Goal: Check status: Check status

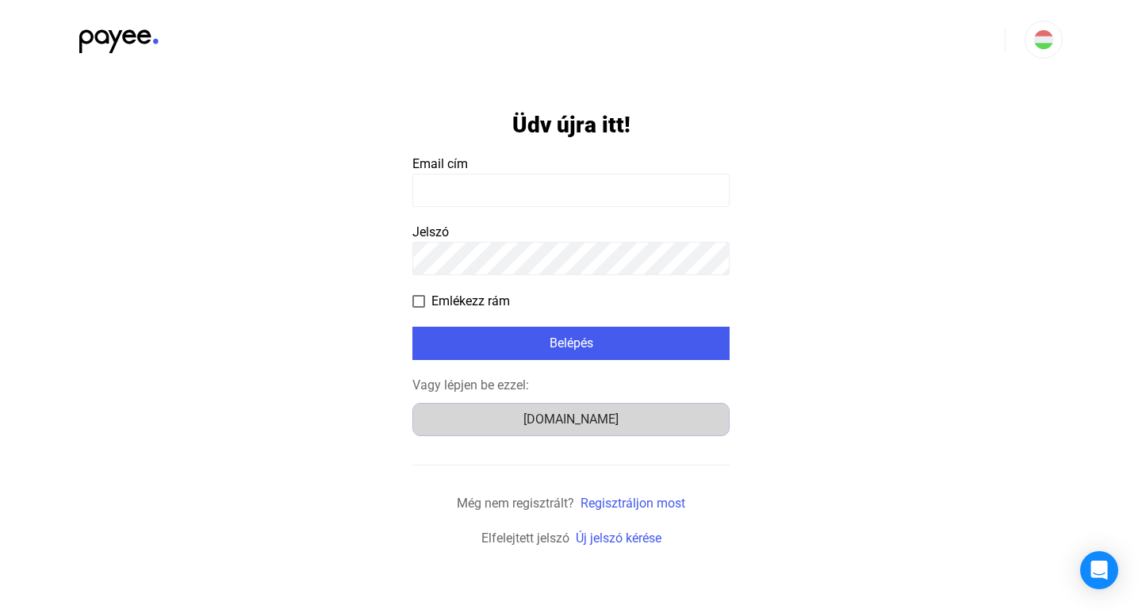
click at [574, 421] on div "[DOMAIN_NAME]" at bounding box center [571, 419] width 306 height 19
click at [547, 418] on div "[DOMAIN_NAME]" at bounding box center [571, 419] width 306 height 19
click at [592, 428] on div "[DOMAIN_NAME]" at bounding box center [571, 419] width 306 height 19
click at [566, 420] on div "[DOMAIN_NAME]" at bounding box center [571, 419] width 306 height 19
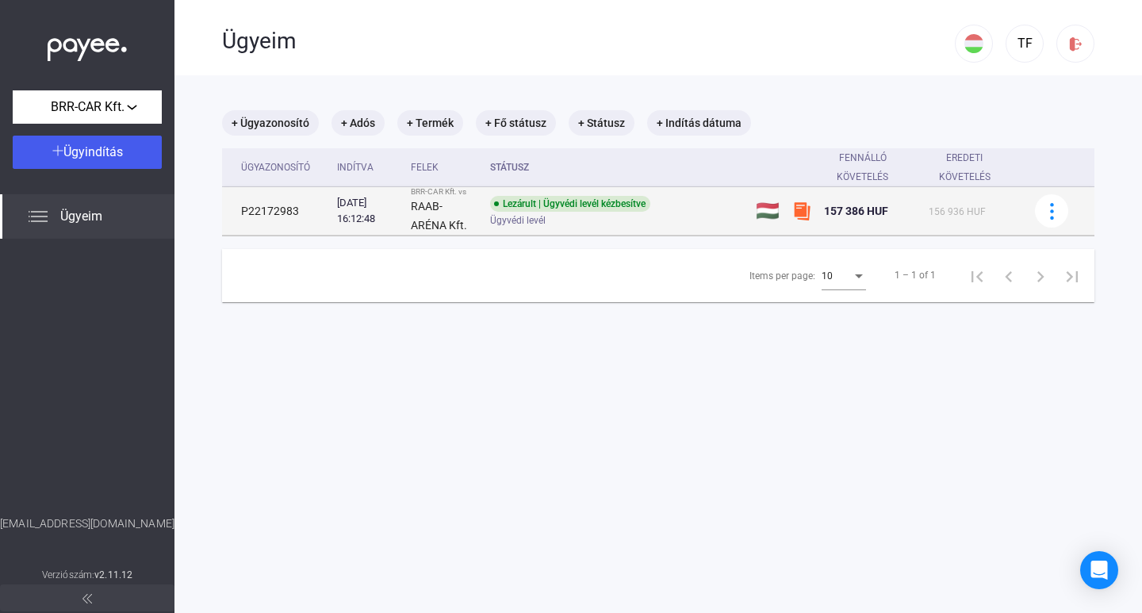
click at [605, 209] on div "Lezárult | Ügyvédi levél kézbesítve" at bounding box center [570, 204] width 160 height 16
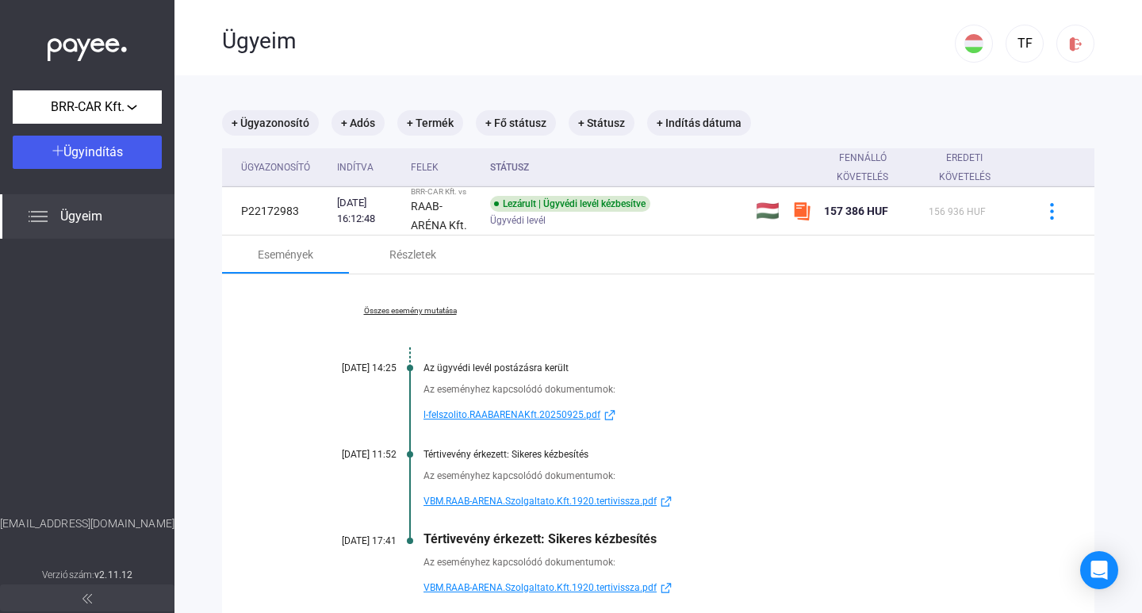
click at [79, 56] on img at bounding box center [87, 45] width 79 height 33
click at [109, 110] on span "BRR-CAR Kft." at bounding box center [88, 107] width 74 height 19
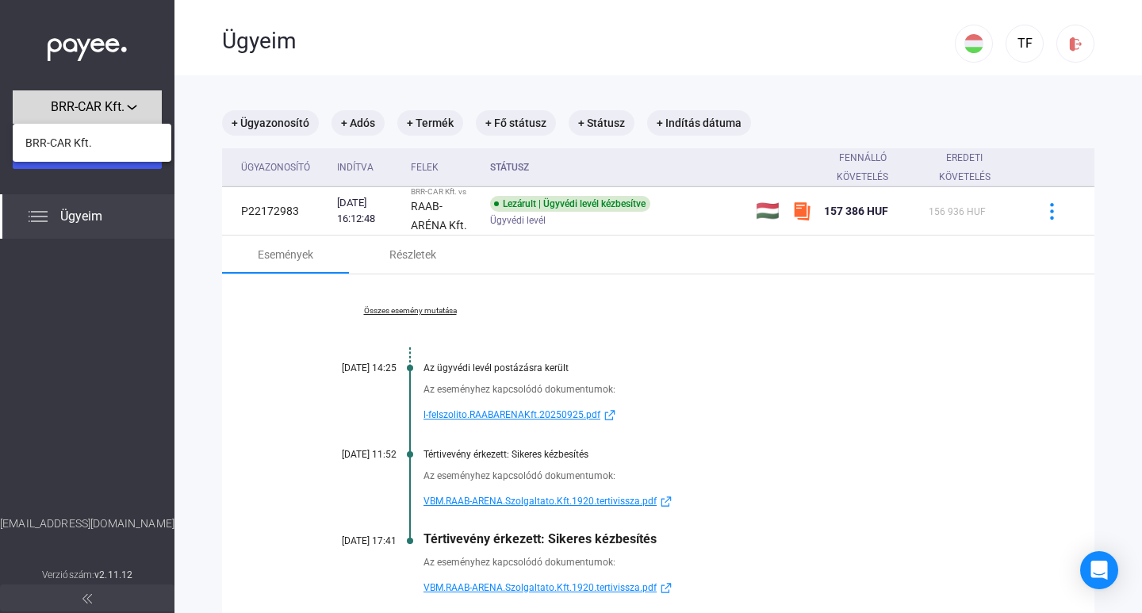
click at [109, 110] on div at bounding box center [571, 306] width 1142 height 613
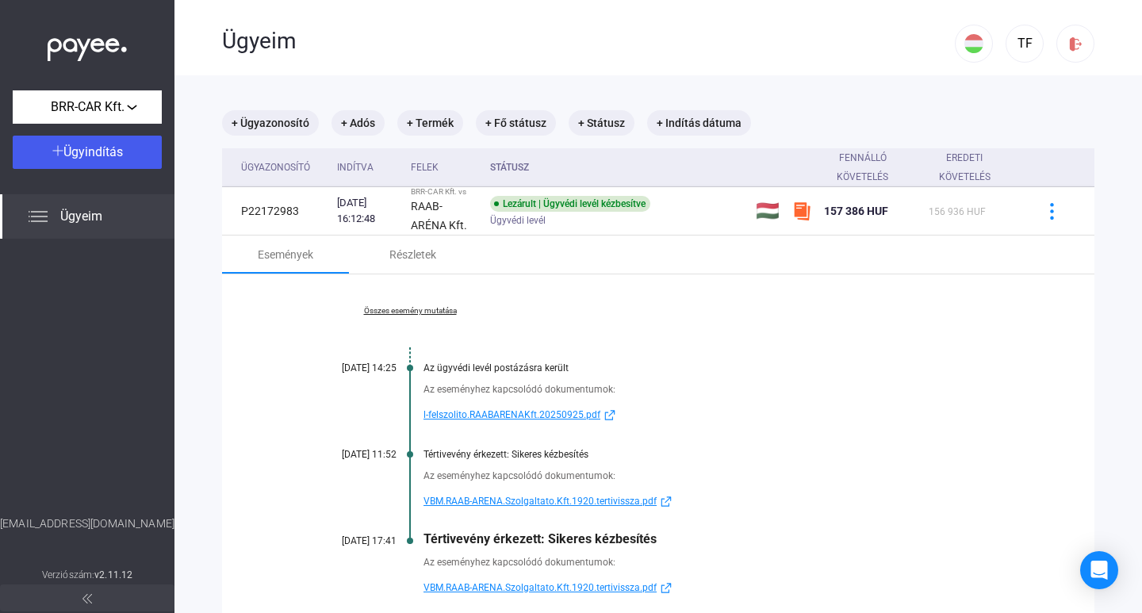
click at [74, 221] on span "Ügyeim" at bounding box center [81, 216] width 42 height 19
click at [49, 217] on div "Ügyeim" at bounding box center [87, 216] width 174 height 44
click at [1011, 44] on div "TF" at bounding box center [1024, 43] width 27 height 19
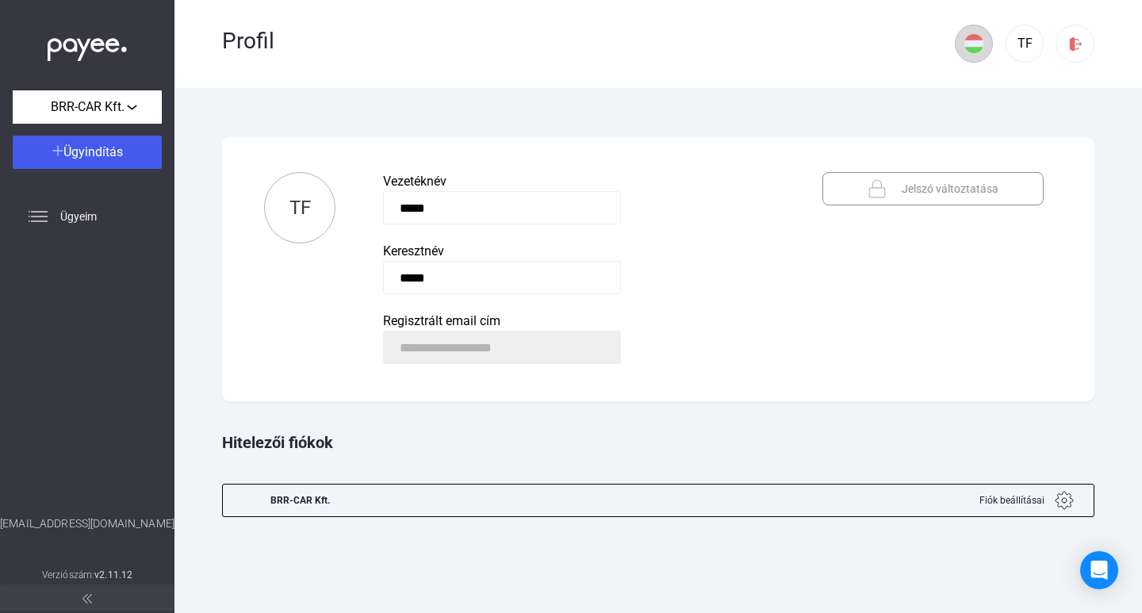
click at [981, 40] on img at bounding box center [973, 43] width 19 height 19
click at [641, 101] on div at bounding box center [571, 306] width 1142 height 613
click at [90, 53] on img at bounding box center [87, 45] width 79 height 33
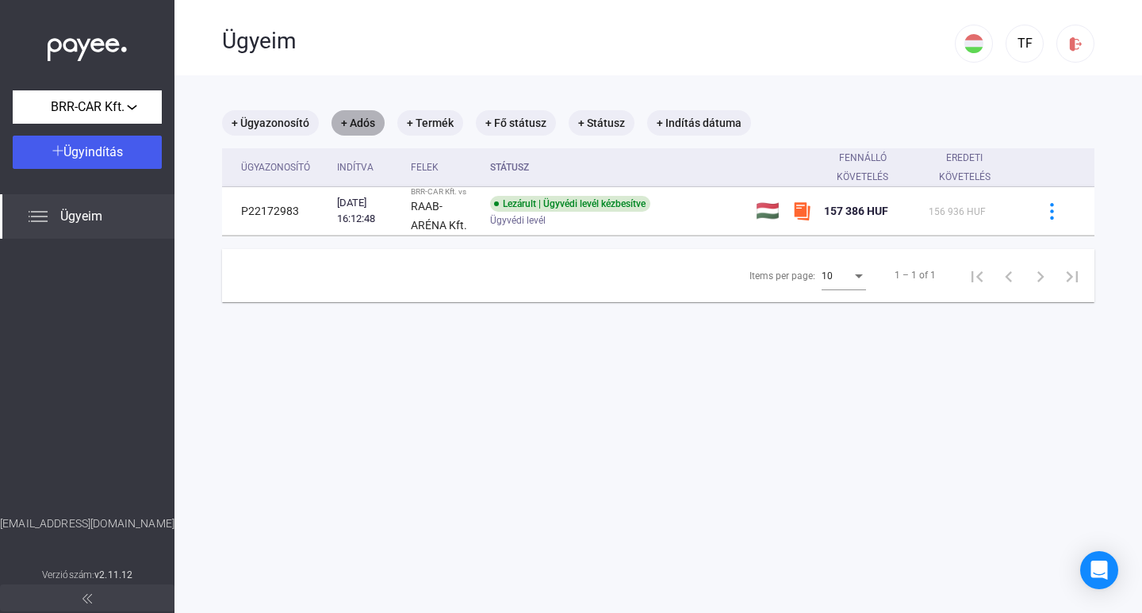
click at [370, 125] on mat-chip "+ Adós" at bounding box center [357, 122] width 53 height 25
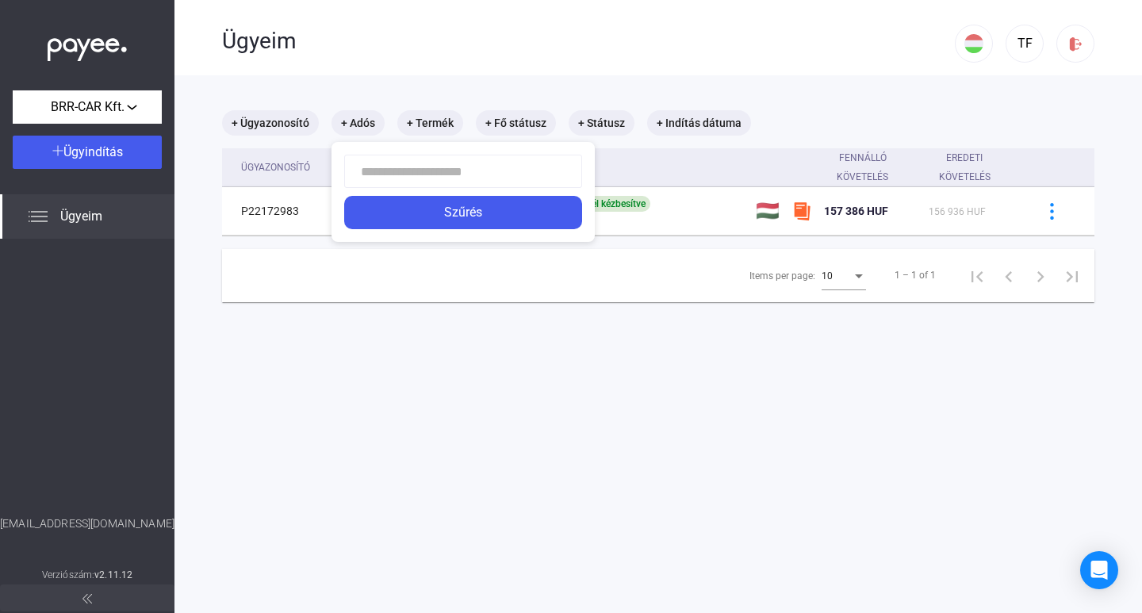
click at [372, 85] on div at bounding box center [571, 306] width 1142 height 613
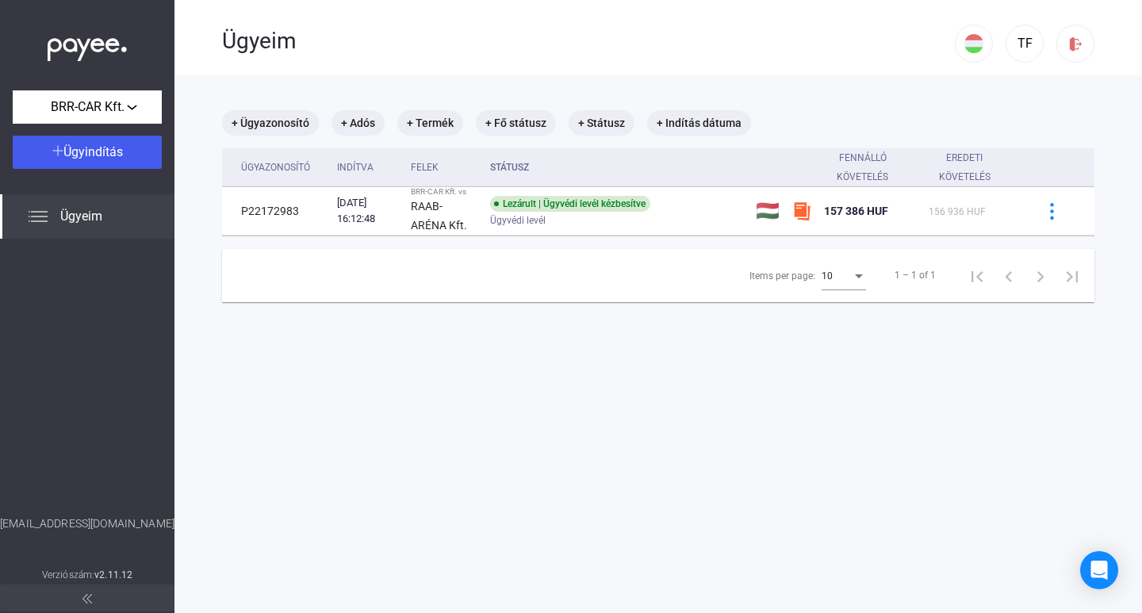
click at [0, 216] on div "Ügyeim" at bounding box center [87, 216] width 174 height 44
click at [39, 218] on img at bounding box center [38, 216] width 19 height 19
click at [1, 218] on div "Ügyeim" at bounding box center [87, 216] width 174 height 44
click at [82, 218] on span "Ügyeim" at bounding box center [81, 216] width 42 height 19
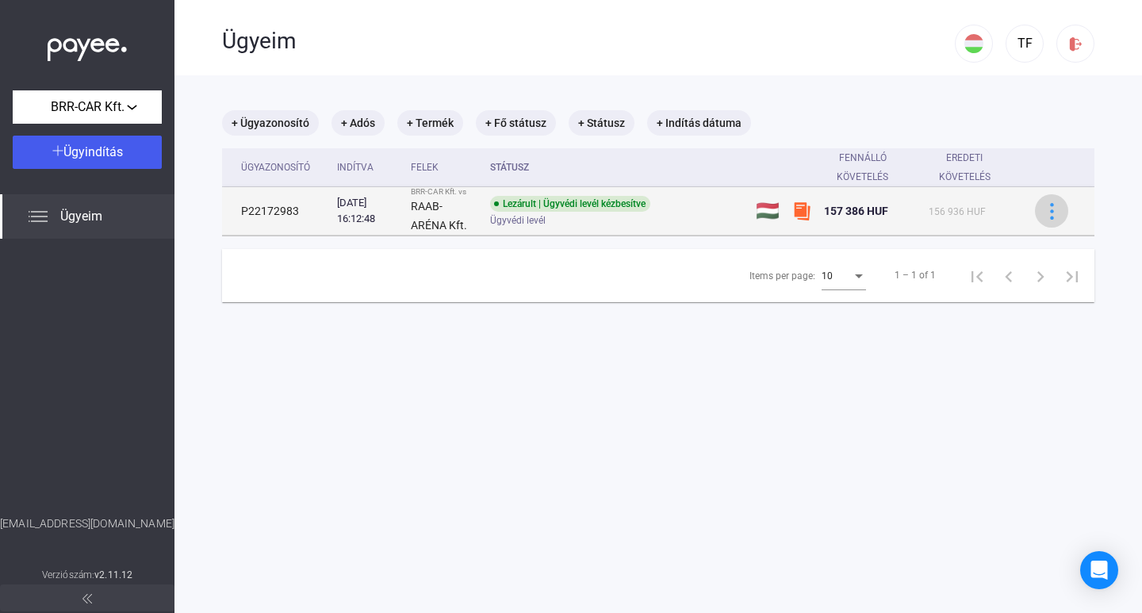
click at [1044, 214] on img at bounding box center [1052, 211] width 17 height 17
click at [1036, 214] on div at bounding box center [571, 306] width 1142 height 613
click at [740, 210] on div "Lezárult | Ügyvédi levél kézbesítve Ügyvédi levél" at bounding box center [616, 211] width 253 height 31
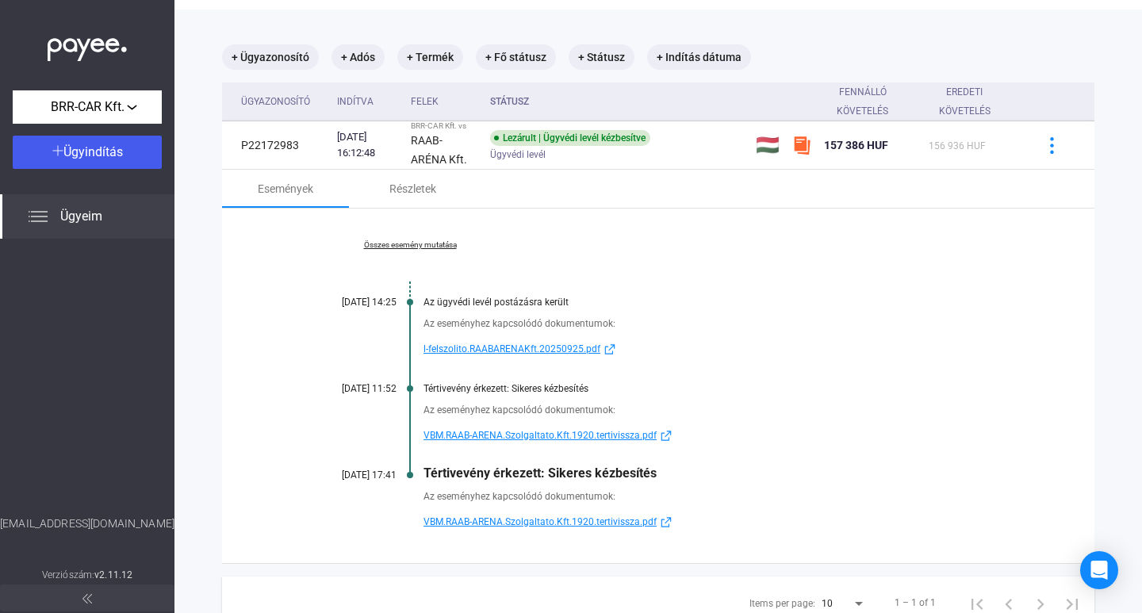
scroll to position [130, 0]
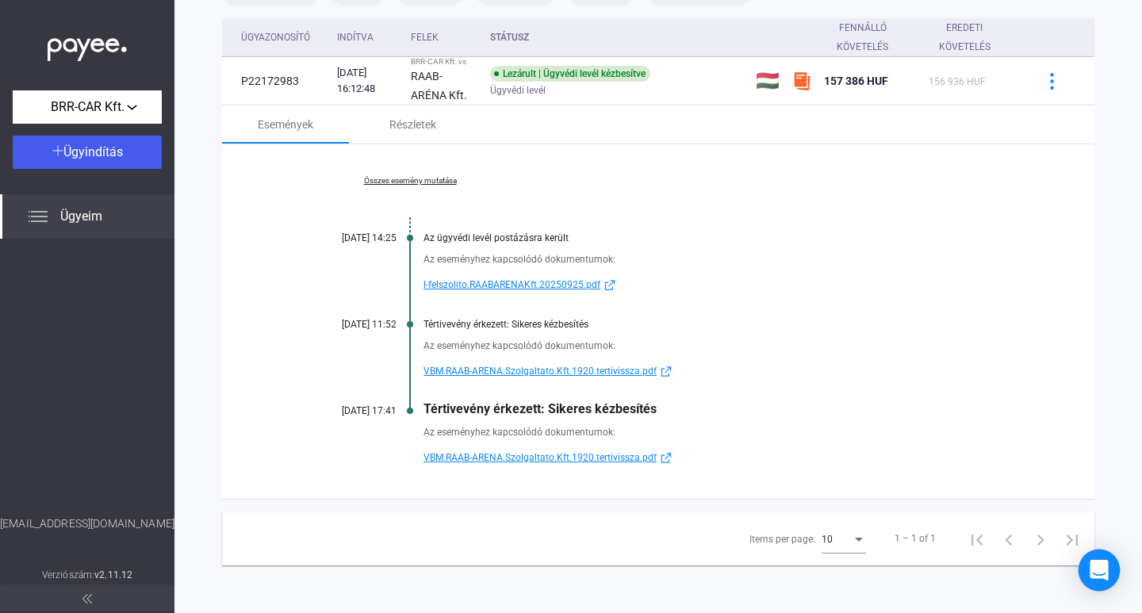
click at [1107, 565] on icon "Open Intercom Messenger" at bounding box center [1099, 570] width 21 height 21
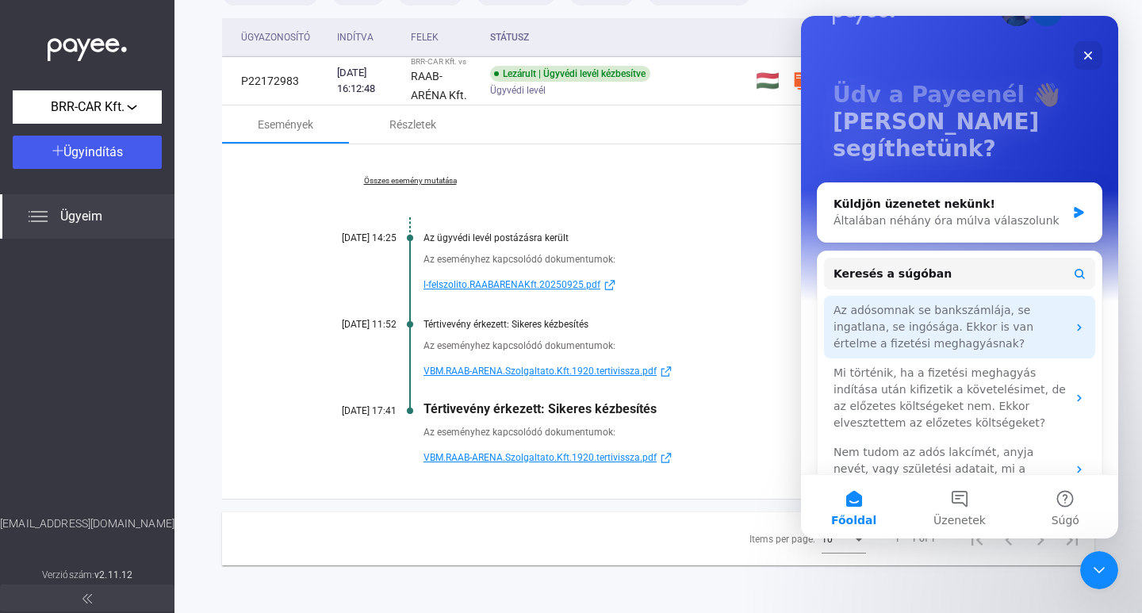
scroll to position [90, 0]
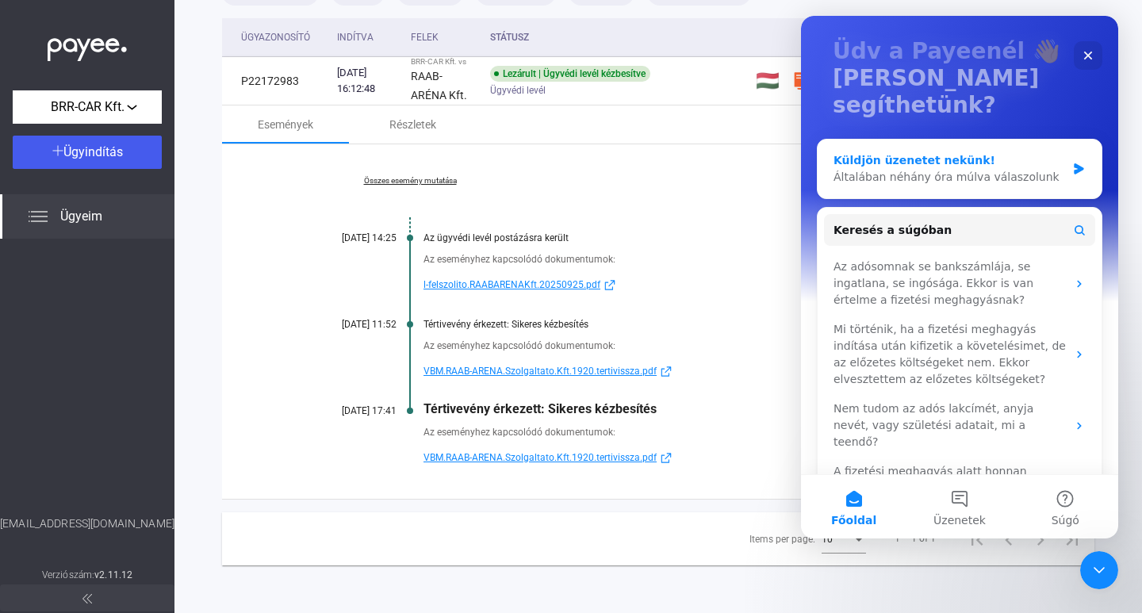
click at [975, 169] on div "Általában néhány óra múlva válaszolunk" at bounding box center [949, 177] width 232 height 17
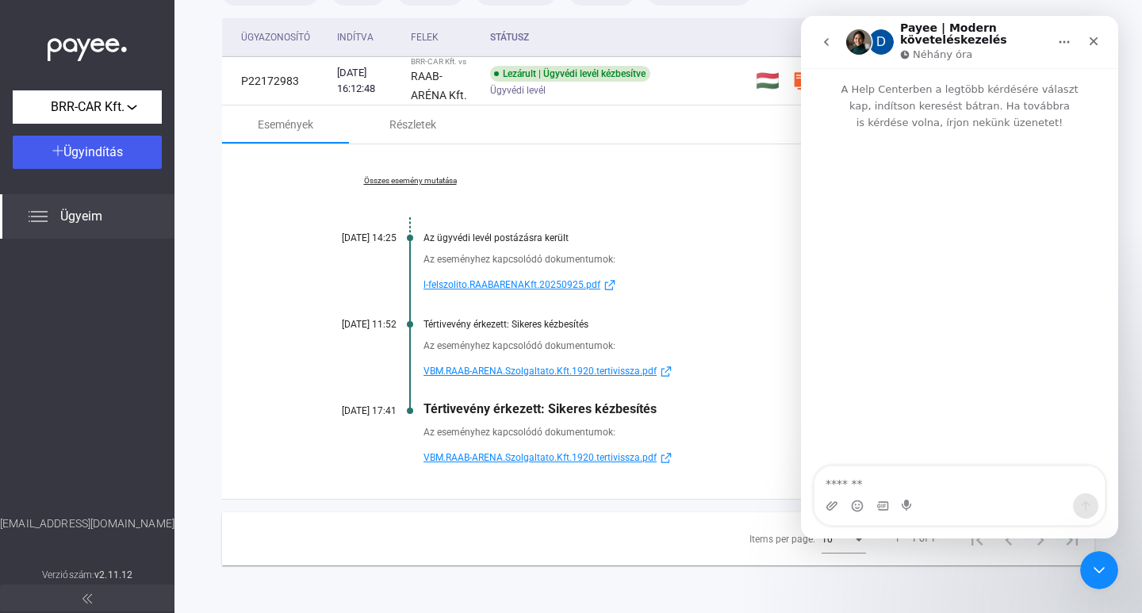
scroll to position [0, 0]
type textarea "********"
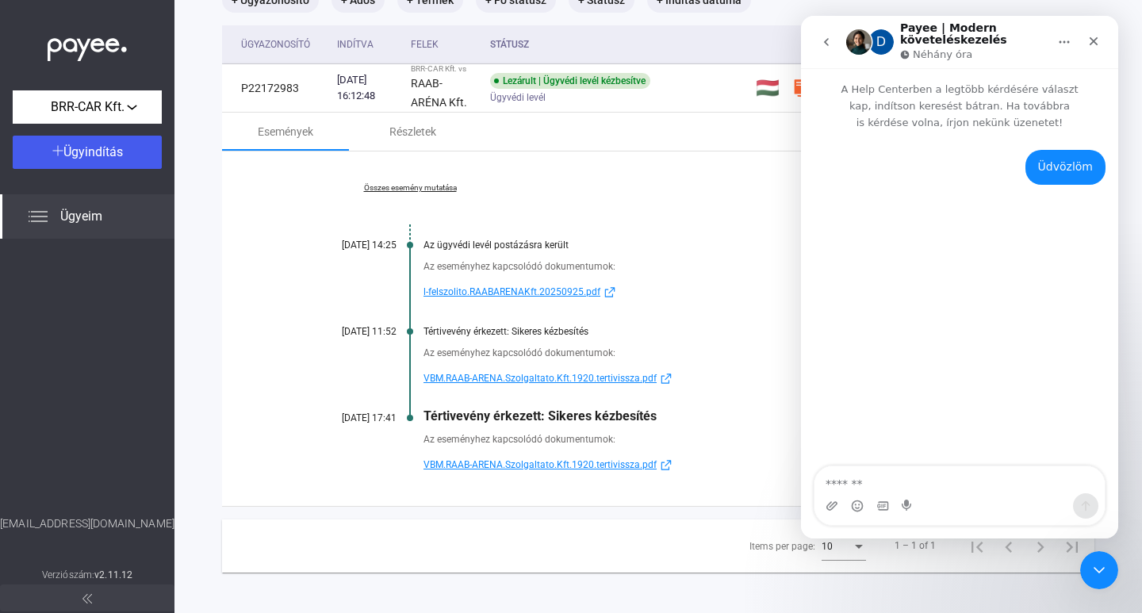
scroll to position [130, 0]
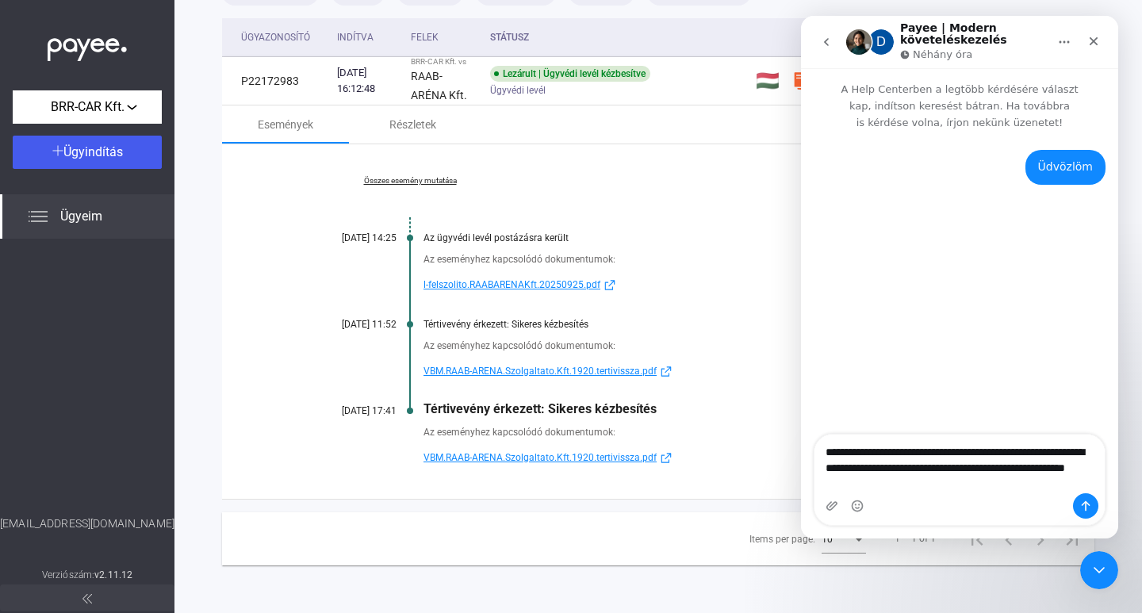
type textarea "**********"
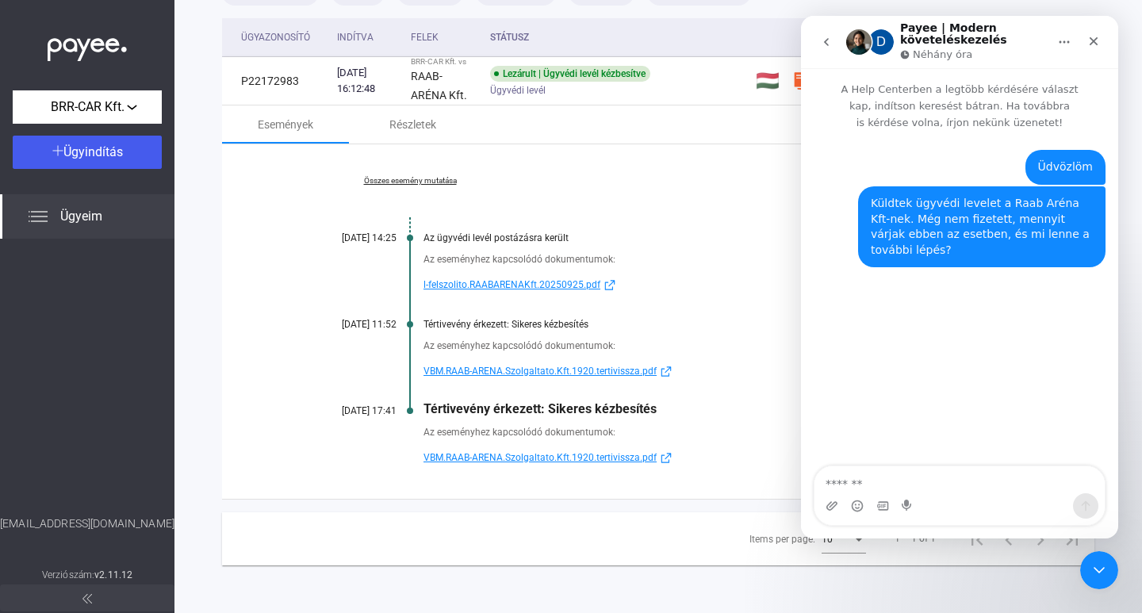
click at [829, 45] on icon "go back" at bounding box center [826, 42] width 13 height 13
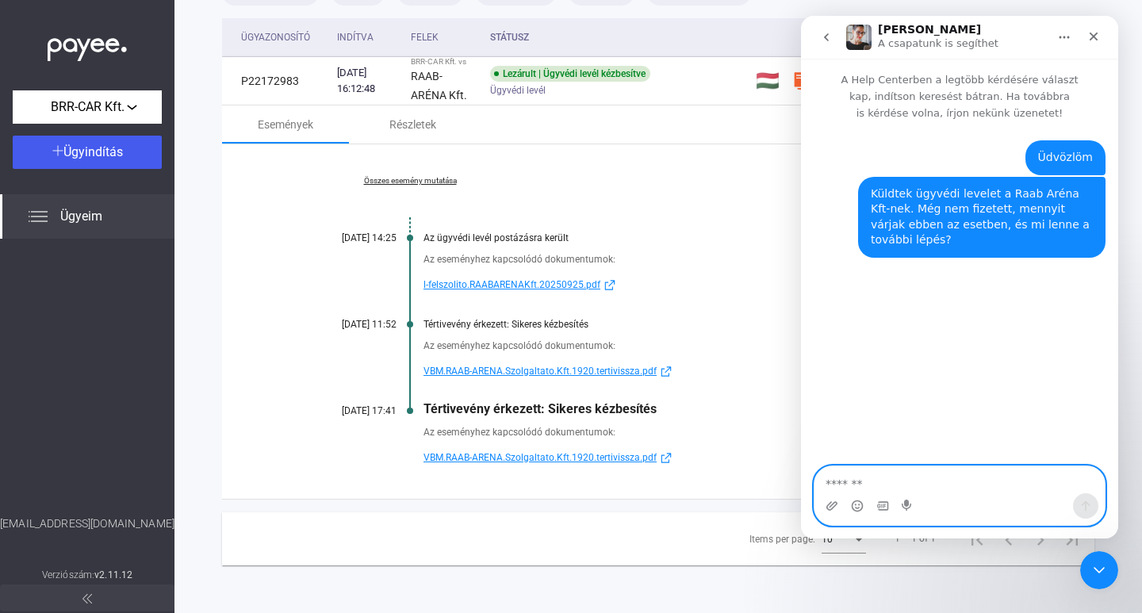
scroll to position [0, 0]
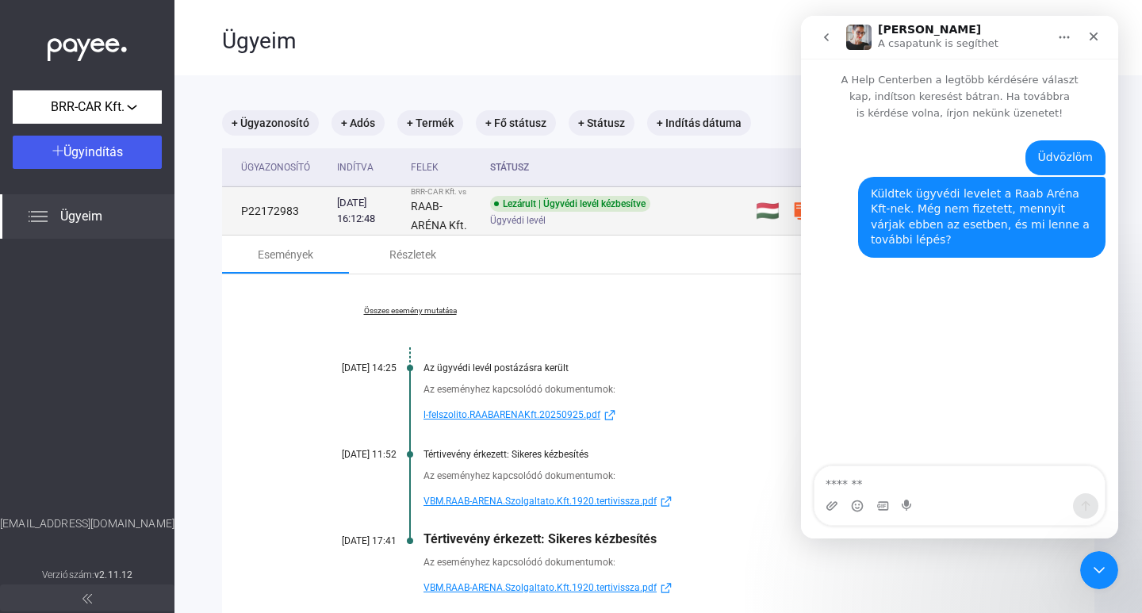
click at [553, 205] on div "Lezárult | Ügyvédi levél kézbesítve" at bounding box center [570, 204] width 160 height 16
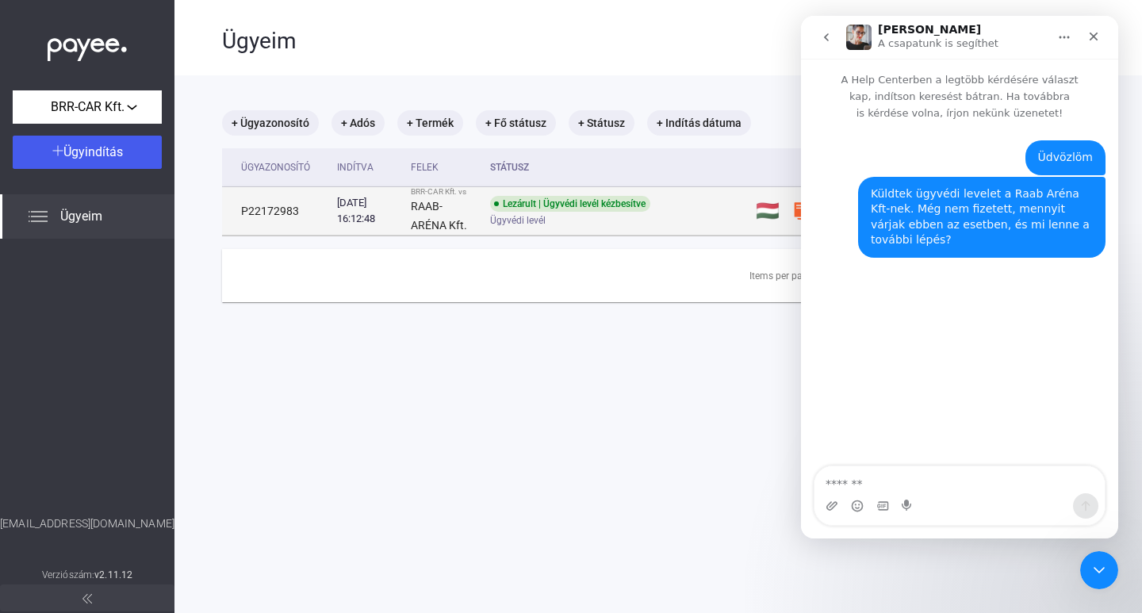
click at [553, 205] on div "Lezárult | Ügyvédi levél kézbesítve" at bounding box center [570, 204] width 160 height 16
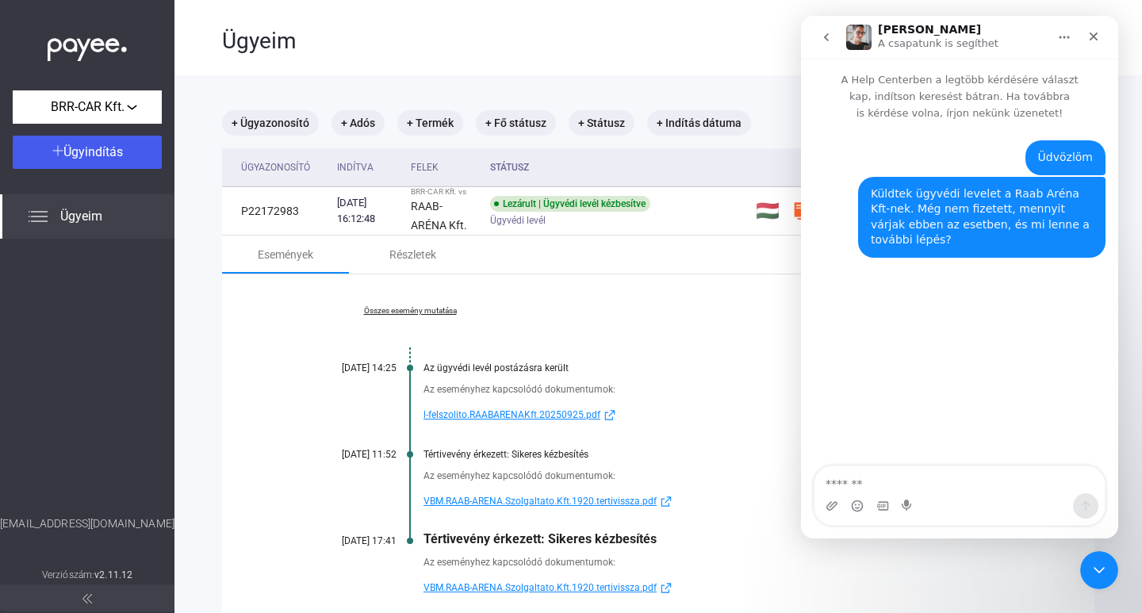
click at [82, 42] on img at bounding box center [87, 45] width 79 height 33
click at [67, 38] on img at bounding box center [87, 45] width 79 height 33
